Goal: Task Accomplishment & Management: Manage account settings

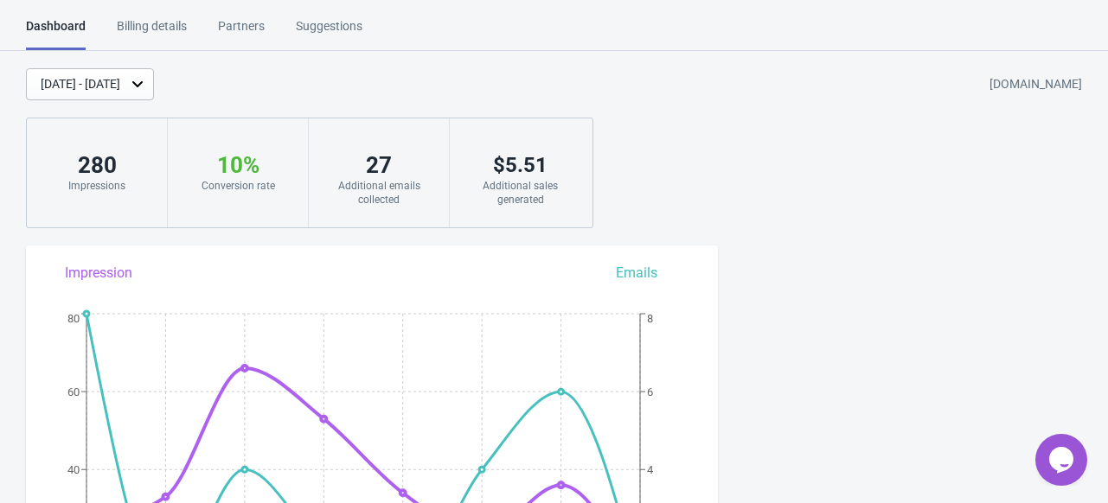
click at [120, 81] on div "[DATE] - [DATE]" at bounding box center [81, 84] width 80 height 18
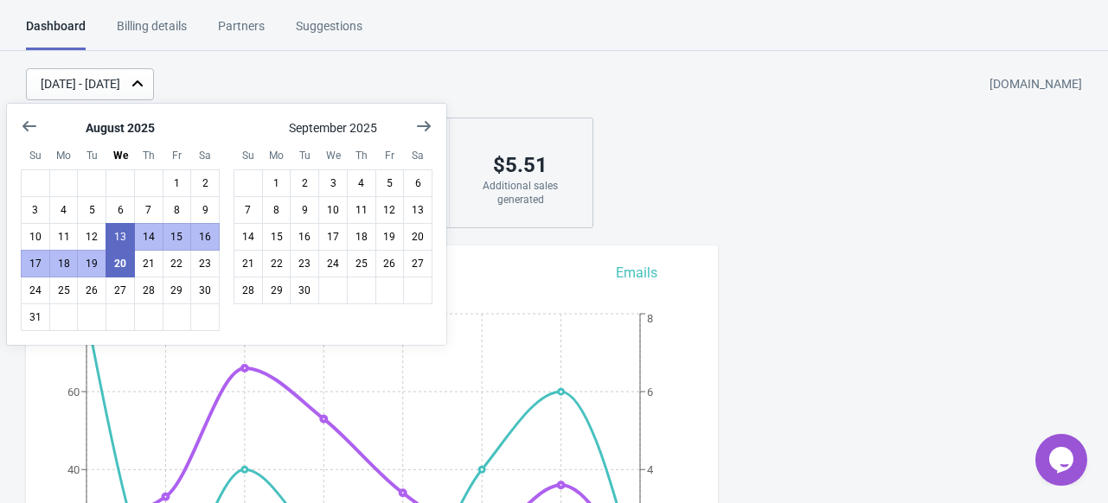
click at [120, 81] on div "[DATE] - [DATE]" at bounding box center [81, 84] width 80 height 18
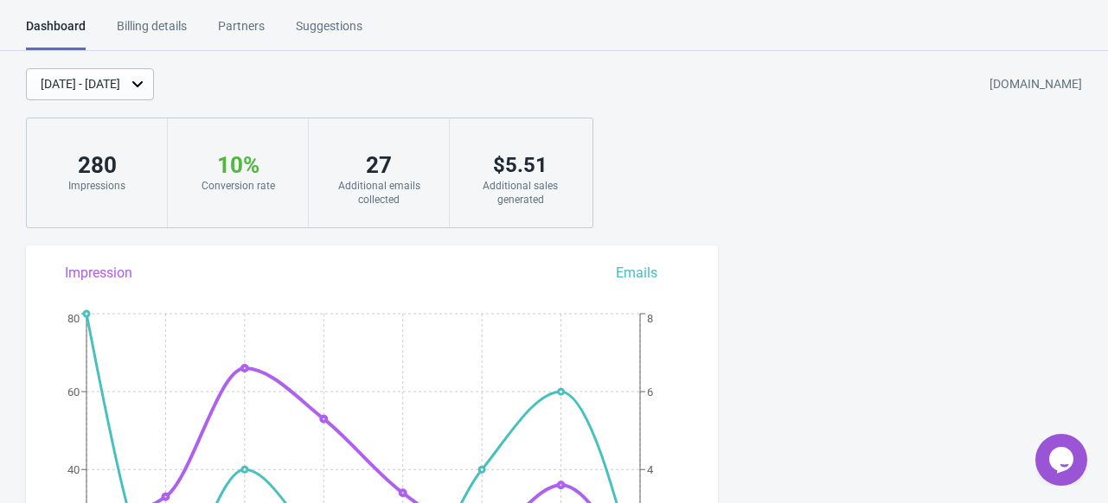
click at [120, 81] on div "[DATE] - [DATE]" at bounding box center [81, 84] width 80 height 18
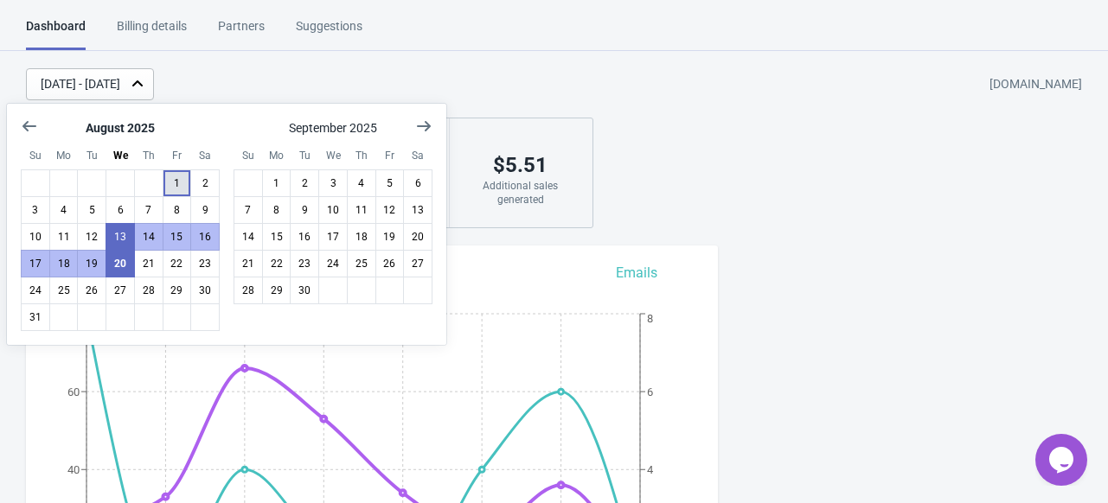
click at [166, 182] on button "1" at bounding box center [177, 183] width 29 height 28
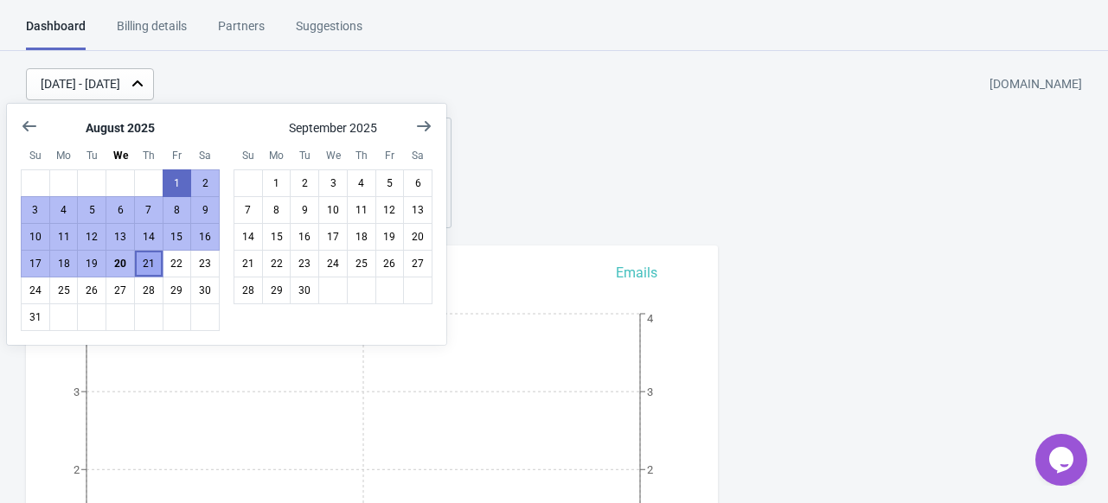
click at [135, 261] on button "21" at bounding box center [148, 264] width 29 height 28
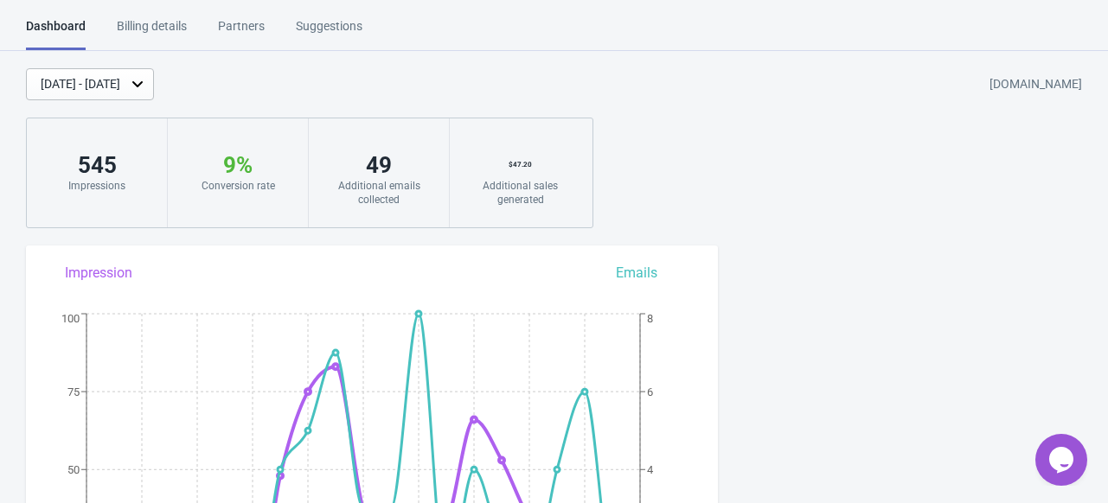
click at [163, 27] on div "Billing details" at bounding box center [152, 32] width 70 height 30
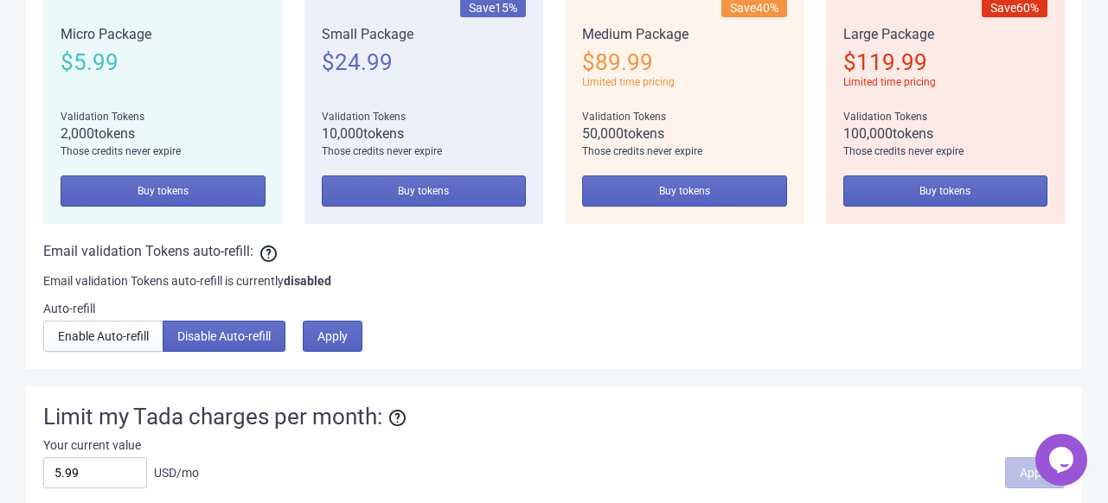
scroll to position [1219, 0]
